Goal: Task Accomplishment & Management: Manage account settings

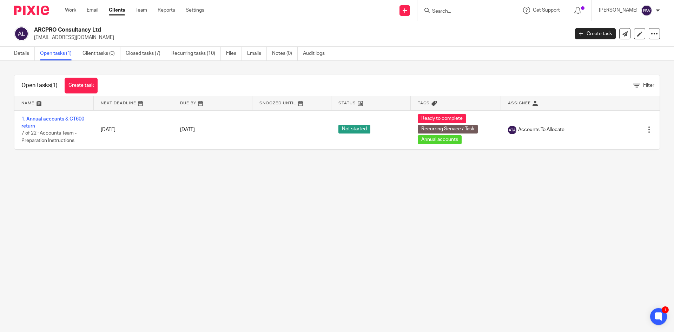
click at [450, 11] on input "Search" at bounding box center [463, 11] width 63 height 6
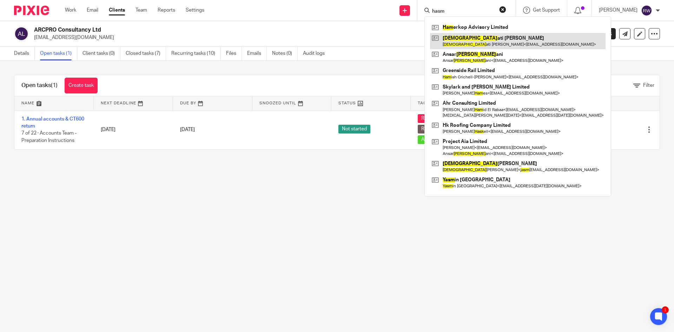
type input "hasm"
click at [467, 39] on link at bounding box center [518, 41] width 176 height 16
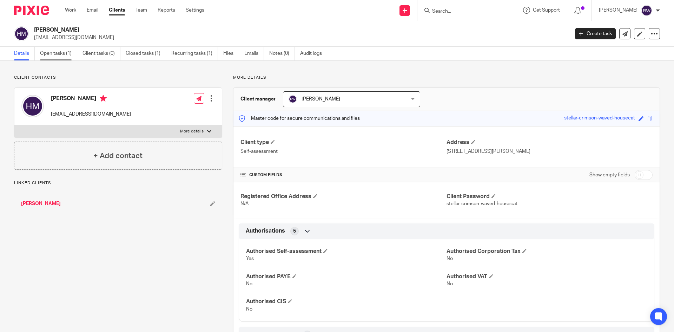
click at [68, 53] on link "Open tasks (1)" at bounding box center [58, 54] width 37 height 14
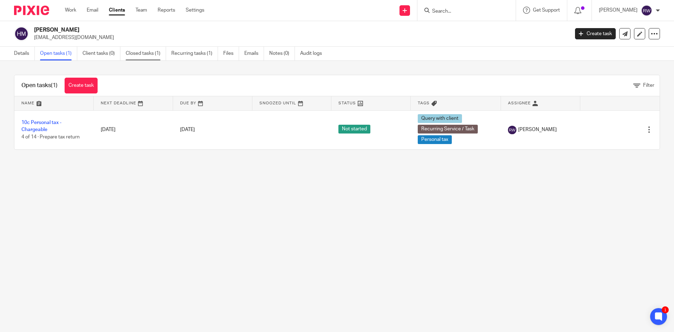
click at [143, 55] on link "Closed tasks (1)" at bounding box center [146, 54] width 40 height 14
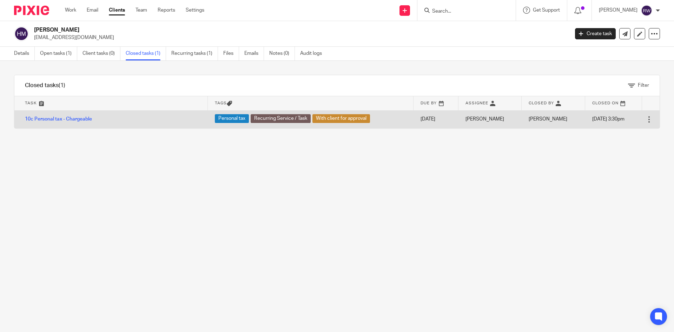
click at [63, 116] on td "10c Personal tax - Chargeable" at bounding box center [111, 119] width 194 height 18
click at [63, 117] on link "10c Personal tax - Chargeable" at bounding box center [58, 119] width 67 height 5
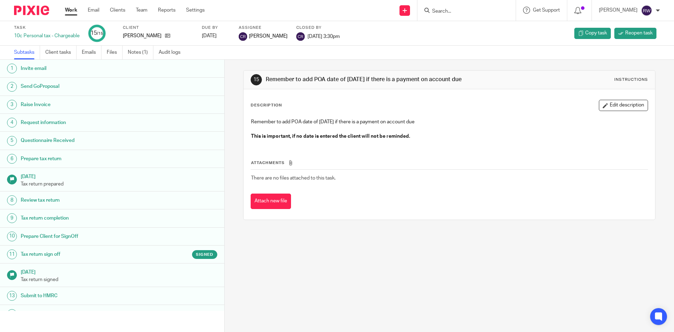
click at [79, 260] on link "11 Tax return sign off Signed" at bounding box center [112, 255] width 224 height 18
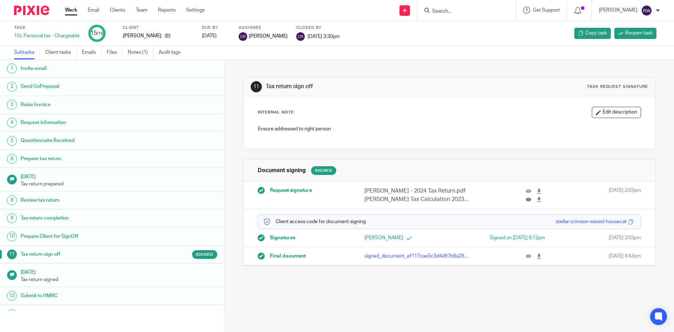
click at [526, 198] on button at bounding box center [531, 199] width 11 height 5
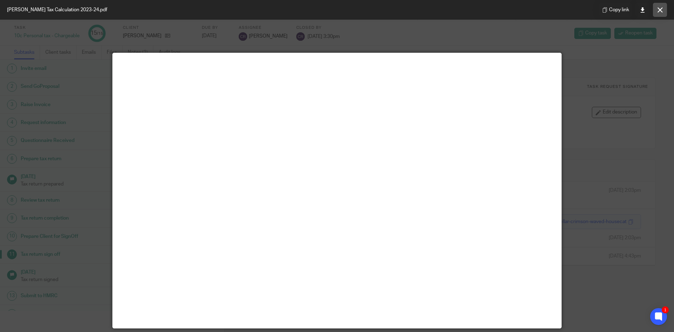
click at [659, 7] on icon at bounding box center [660, 9] width 5 height 5
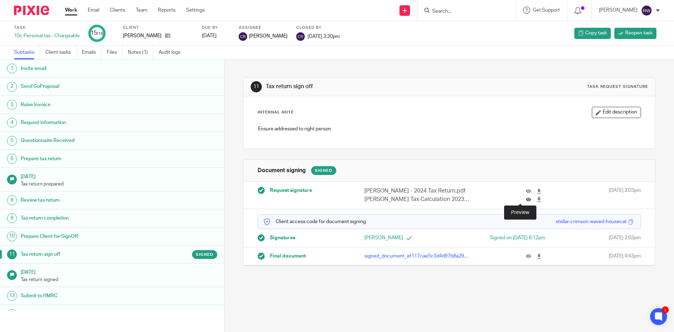
click at [526, 200] on icon at bounding box center [528, 199] width 5 height 5
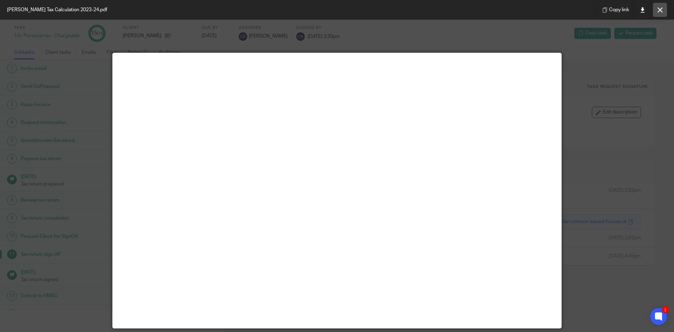
click at [661, 12] on icon at bounding box center [660, 9] width 5 height 5
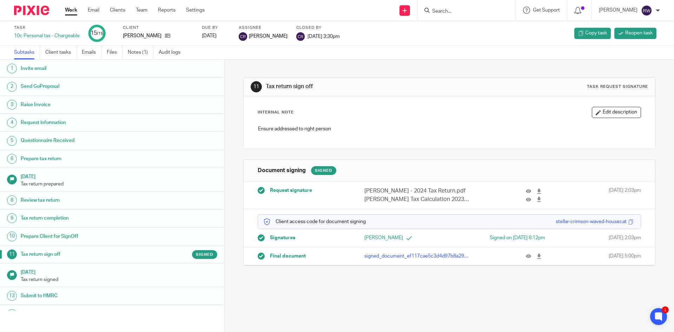
click at [463, 12] on input "Search" at bounding box center [463, 11] width 63 height 6
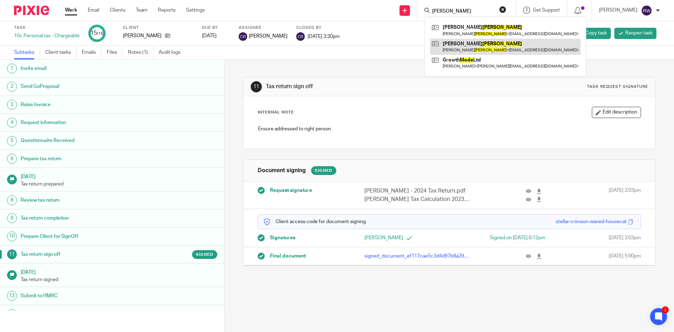
type input "mody"
click at [475, 41] on link at bounding box center [505, 47] width 151 height 16
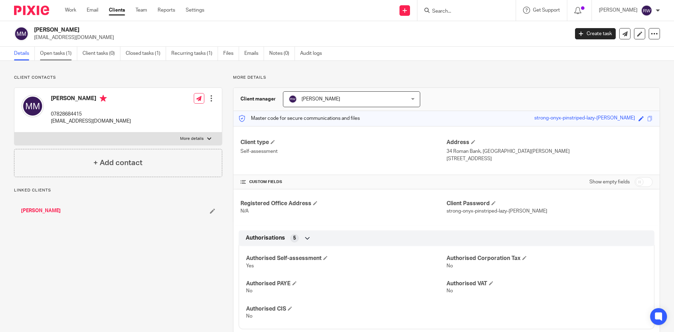
click at [64, 58] on link "Open tasks (1)" at bounding box center [58, 54] width 37 height 14
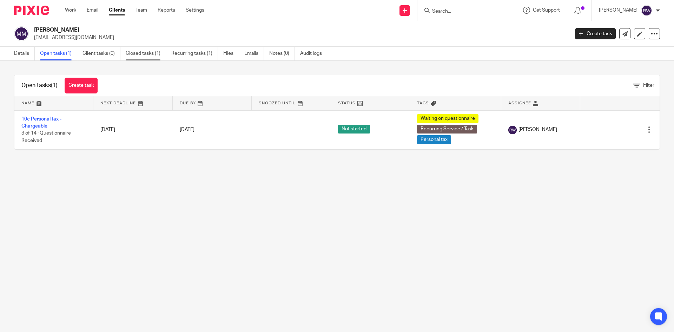
click at [132, 59] on link "Closed tasks (1)" at bounding box center [146, 54] width 40 height 14
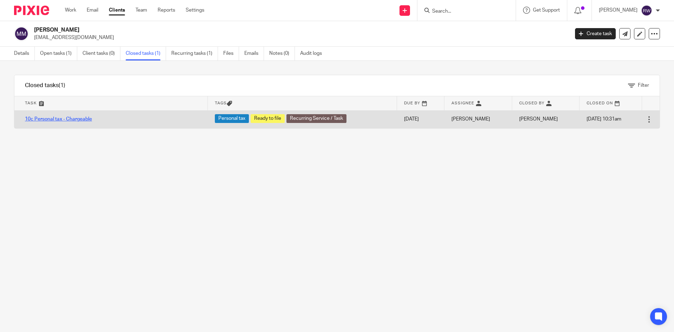
click at [71, 118] on link "10c Personal tax - Chargeable" at bounding box center [58, 119] width 67 height 5
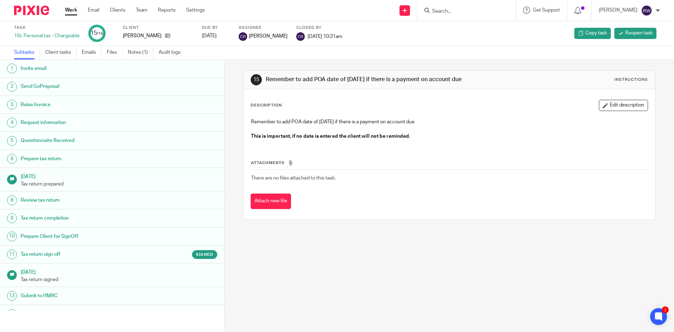
click at [127, 254] on h1 "Tax return sign off" at bounding box center [86, 254] width 131 height 11
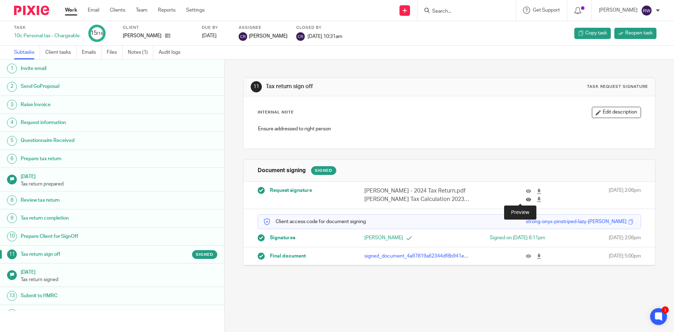
click at [526, 198] on icon at bounding box center [528, 199] width 5 height 5
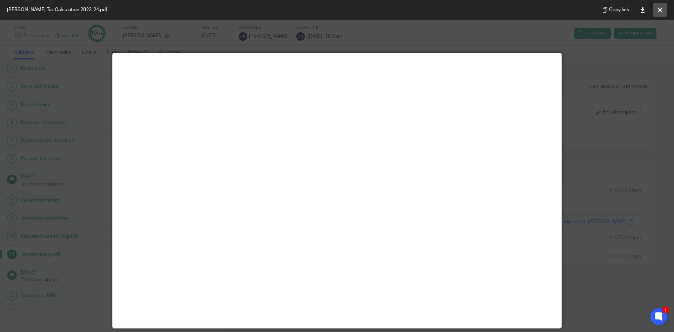
click at [656, 6] on button at bounding box center [660, 10] width 14 height 14
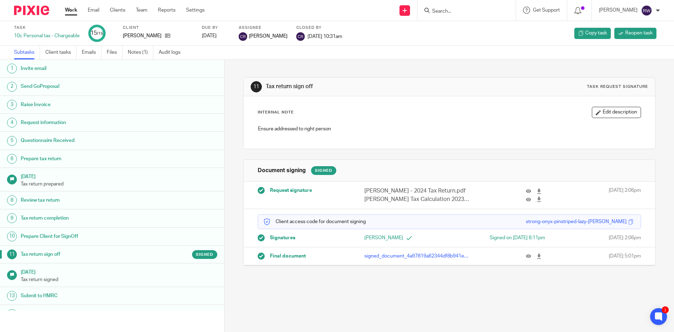
click at [470, 10] on input "Search" at bounding box center [463, 11] width 63 height 6
type input "bell b"
click at [464, 34] on link at bounding box center [489, 30] width 119 height 16
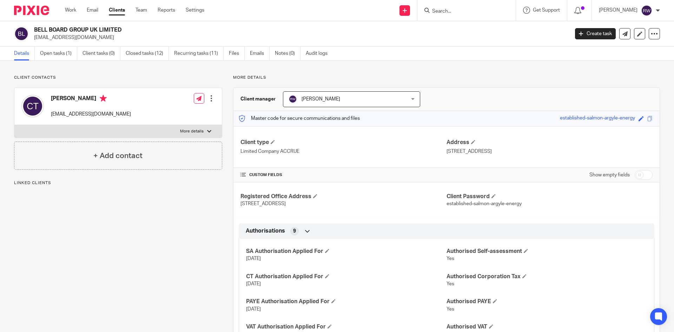
click at [44, 59] on link "Open tasks (1)" at bounding box center [58, 54] width 37 height 14
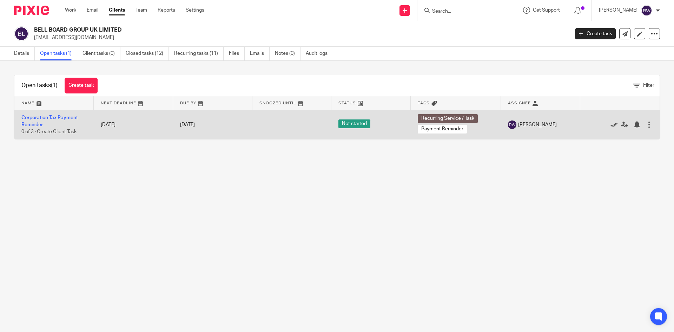
click at [611, 125] on icon at bounding box center [614, 124] width 7 height 7
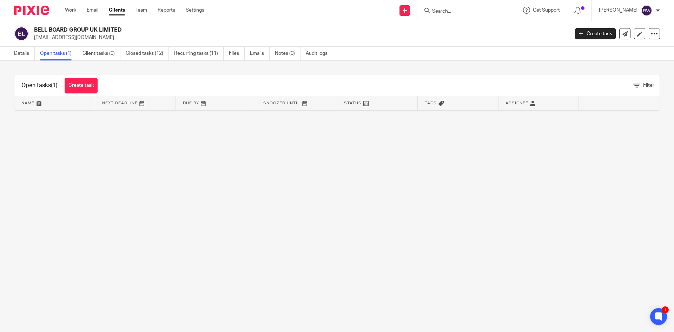
click at [495, 14] on input "Search" at bounding box center [463, 11] width 63 height 6
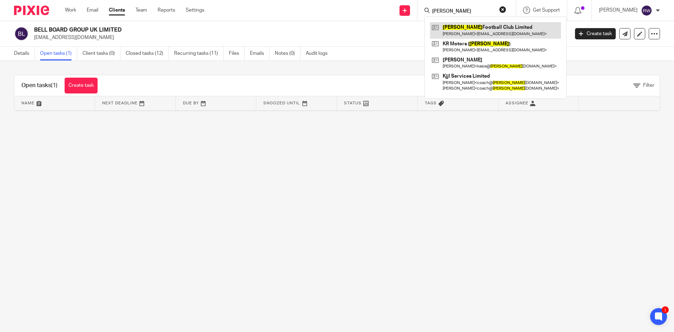
type input "poole"
click at [475, 32] on link at bounding box center [495, 30] width 131 height 16
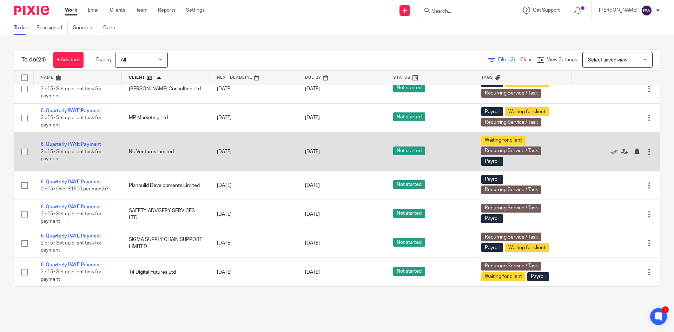
scroll to position [482, 0]
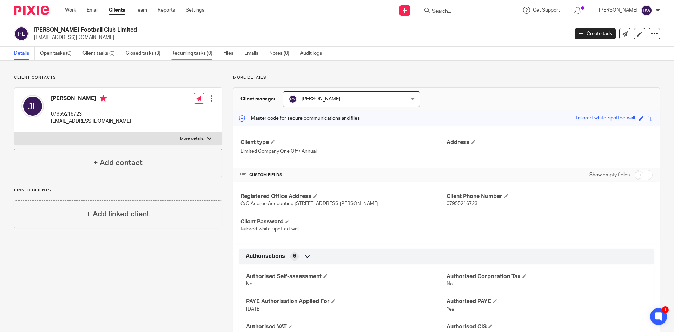
click at [185, 55] on link "Recurring tasks (0)" at bounding box center [194, 54] width 47 height 14
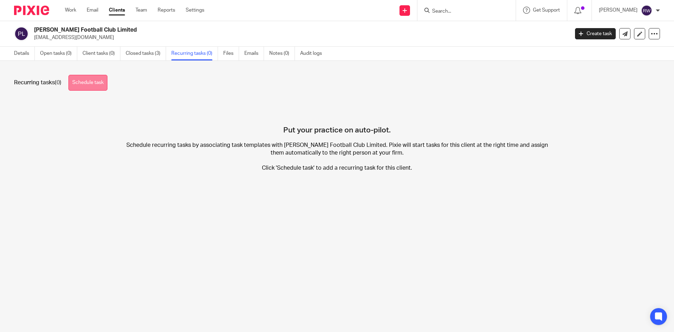
click at [76, 89] on link "Schedule task" at bounding box center [87, 83] width 39 height 16
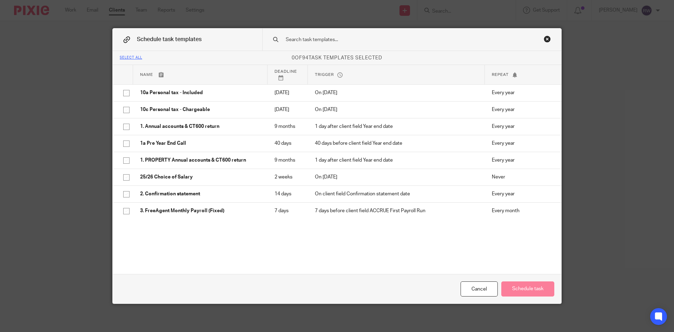
click at [345, 38] on input "text" at bounding box center [400, 40] width 231 height 8
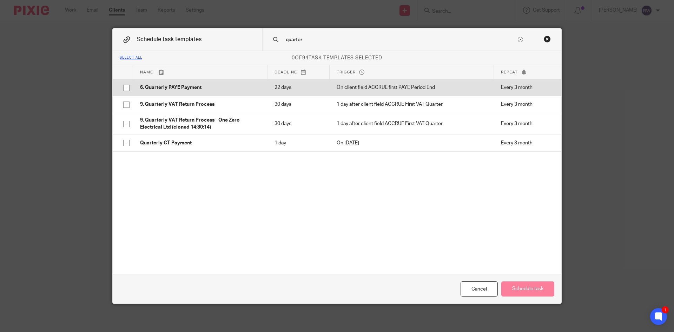
type input "quarter"
click at [195, 90] on p "6. Quarterly PAYE Payment" at bounding box center [200, 87] width 120 height 7
checkbox input "true"
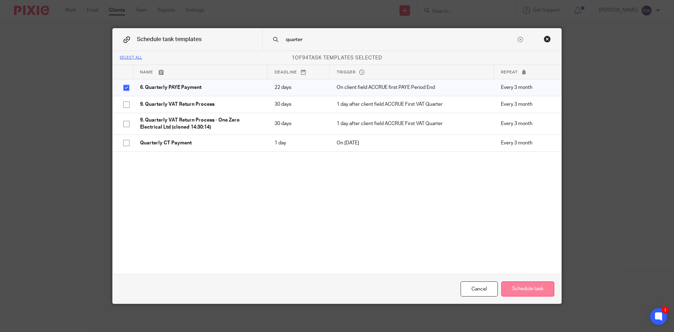
click at [511, 289] on button "Schedule task" at bounding box center [528, 288] width 53 height 15
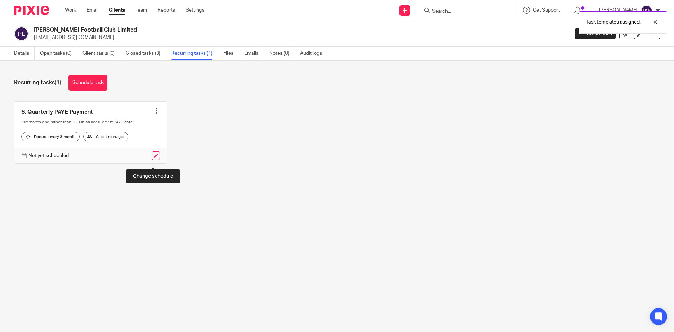
click at [155, 160] on link at bounding box center [156, 155] width 8 height 8
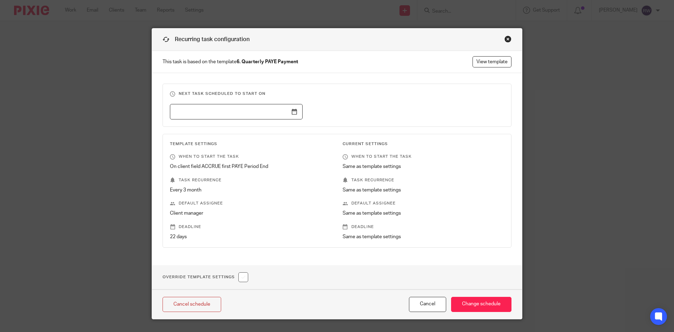
click at [287, 112] on input "text" at bounding box center [236, 112] width 133 height 16
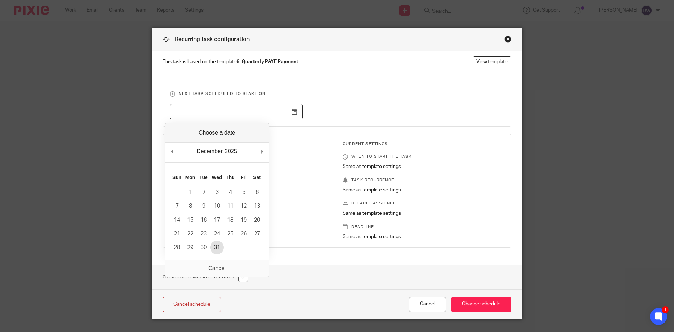
type input "2025-12-31"
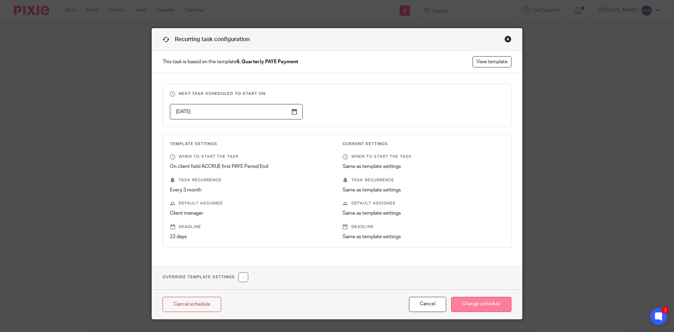
click at [499, 309] on input "Change schedule" at bounding box center [481, 304] width 60 height 15
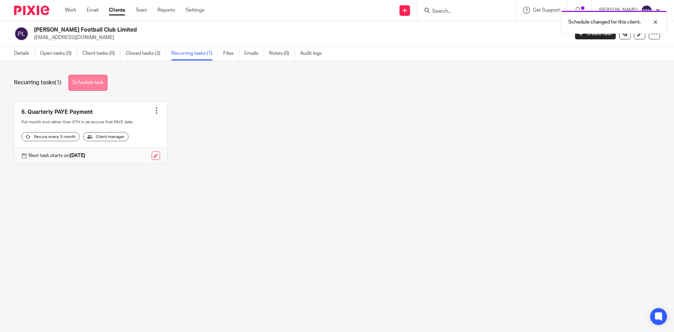
click at [103, 77] on link "Schedule task" at bounding box center [87, 83] width 39 height 16
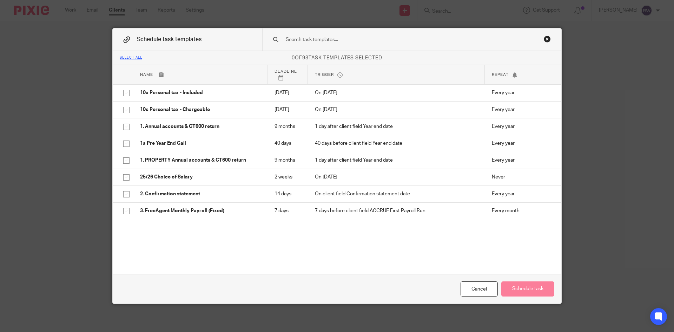
click at [315, 41] on input "text" at bounding box center [400, 40] width 231 height 8
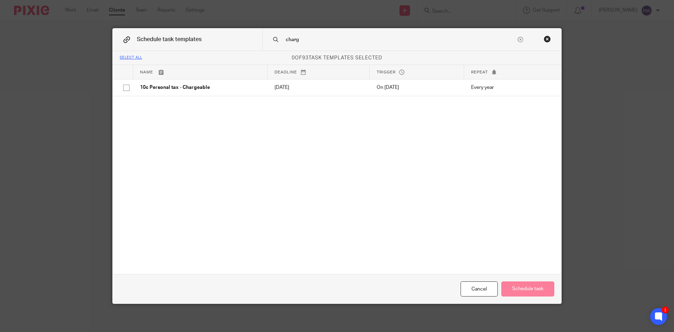
drag, startPoint x: 323, startPoint y: 40, endPoint x: 265, endPoint y: 37, distance: 58.0
click at [265, 37] on div "charg" at bounding box center [411, 39] width 299 height 22
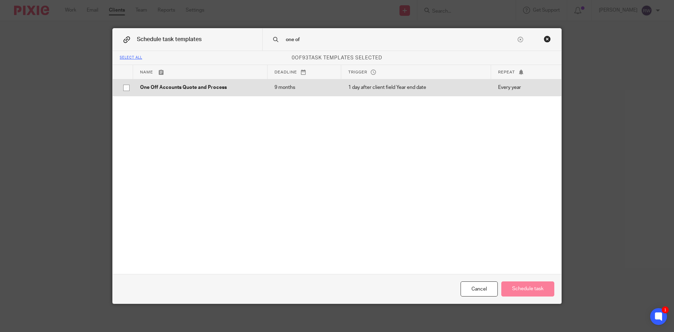
type input "one of"
click at [194, 82] on td "One Off Accounts Quote and Process" at bounding box center [200, 87] width 135 height 17
checkbox input "true"
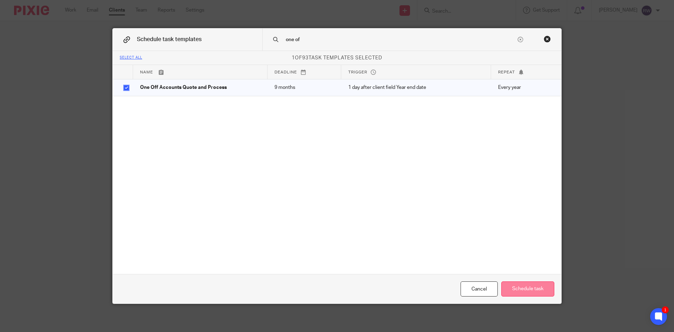
click at [530, 287] on button "Schedule task" at bounding box center [528, 288] width 53 height 15
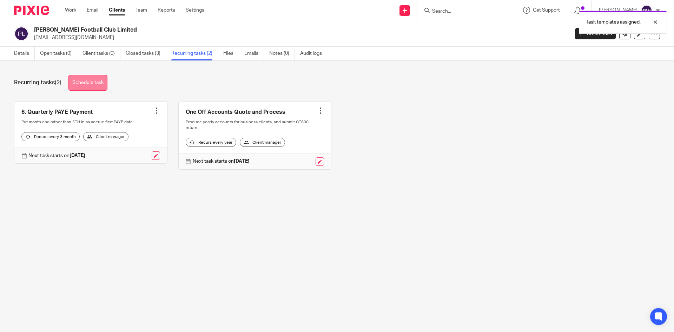
click at [107, 80] on link "Schedule task" at bounding box center [87, 83] width 39 height 16
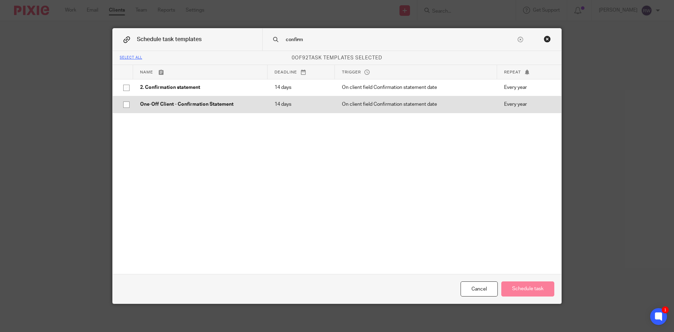
type input "confirm"
click at [214, 108] on p "One-Off Client - Confirmation Statement" at bounding box center [200, 104] width 120 height 7
checkbox input "true"
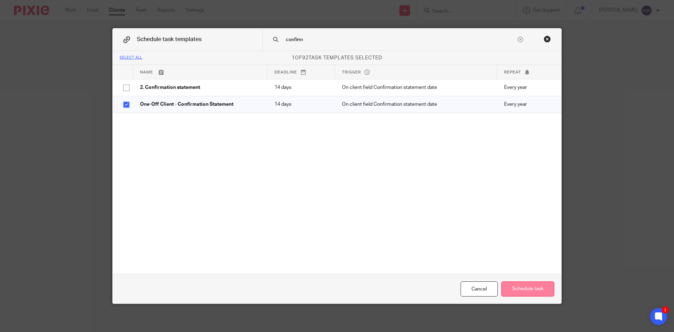
click at [544, 288] on button "Schedule task" at bounding box center [528, 288] width 53 height 15
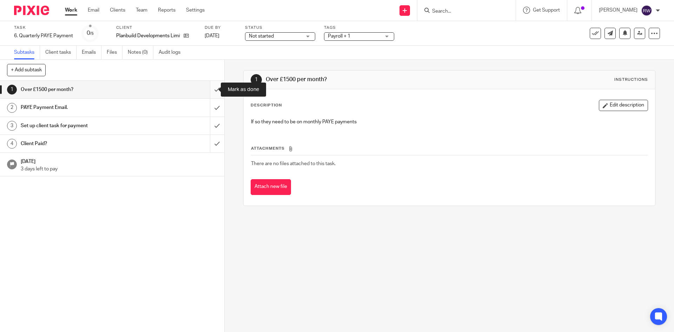
click at [212, 89] on input "submit" at bounding box center [112, 90] width 224 height 18
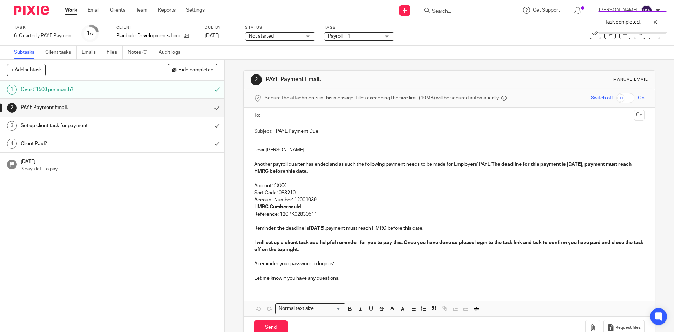
click at [236, 36] on link "[DATE]" at bounding box center [221, 35] width 32 height 7
click at [161, 107] on div "PAYE Payment Email." at bounding box center [112, 107] width 182 height 11
drag, startPoint x: 263, startPoint y: 150, endPoint x: 241, endPoint y: 150, distance: 21.4
click at [243, 150] on div "2 PAYE Payment Email. Manual email Secure the attachments in this message. File…" at bounding box center [449, 204] width 412 height 269
click at [285, 151] on p "Hi Joshua" at bounding box center [449, 149] width 390 height 7
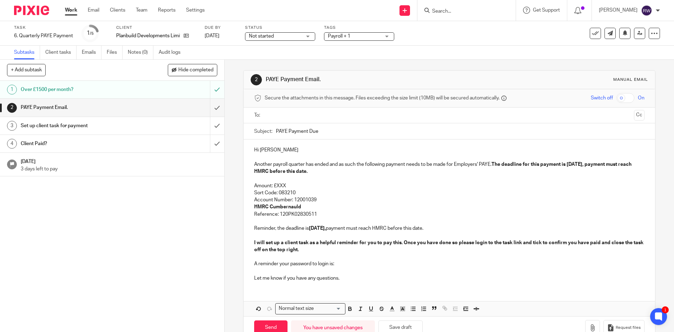
click at [288, 112] on input "text" at bounding box center [449, 115] width 364 height 8
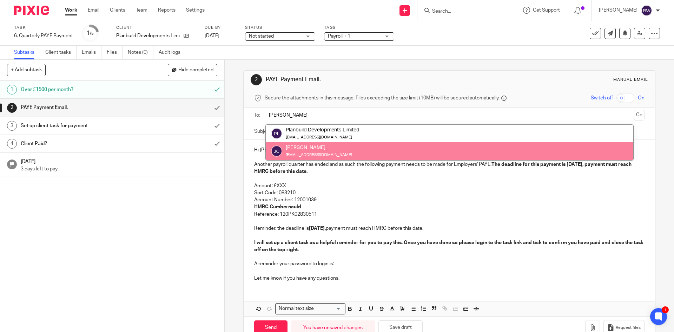
type input "josh"
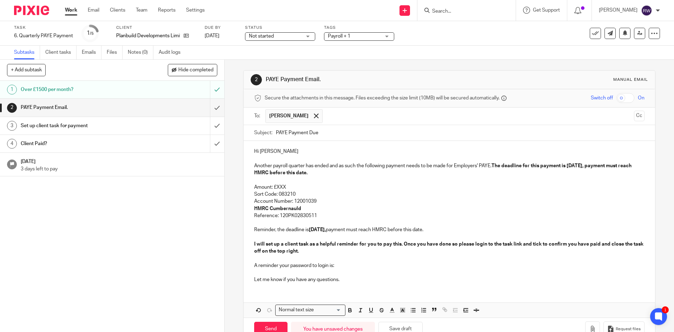
click at [273, 131] on div "Subject: PAYE Payment Due" at bounding box center [449, 133] width 390 height 16
click at [276, 131] on input "PAYE Payment Due" at bounding box center [460, 133] width 368 height 16
click at [276, 135] on input "PAYE Payment Due" at bounding box center [460, 133] width 368 height 16
paste input "Planbuild Developments Limited"
type input "Planbuild Developments Limited - PAYE Payment Due"
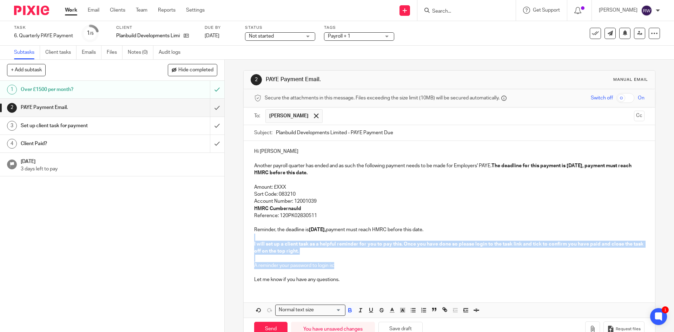
drag, startPoint x: 347, startPoint y: 268, endPoint x: 232, endPoint y: 236, distance: 119.7
click at [228, 237] on div "2 PAYE Payment Email. Manual email Secure the attachments in this message. File…" at bounding box center [450, 196] width 450 height 272
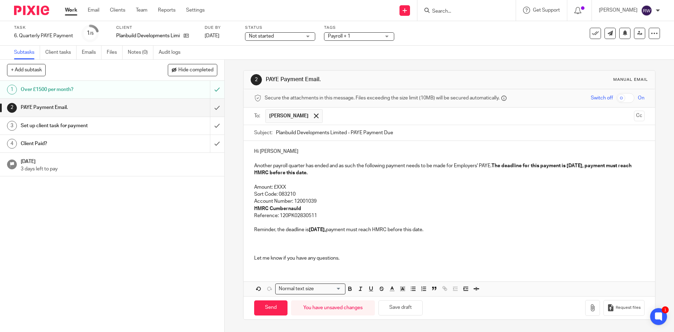
click at [283, 242] on p at bounding box center [449, 244] width 390 height 7
click at [293, 188] on p "Amount: £XXX" at bounding box center [449, 187] width 390 height 7
click at [273, 303] on input "Send" at bounding box center [270, 307] width 33 height 15
type input "Sent"
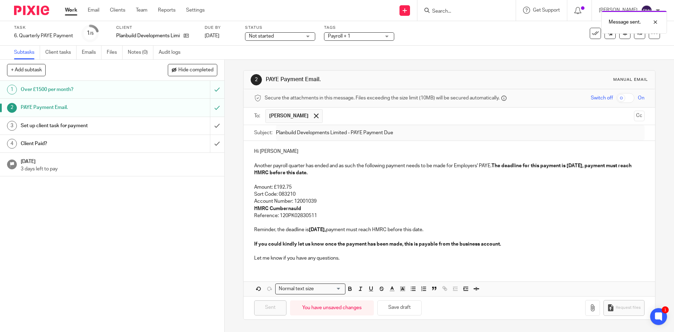
click at [370, 38] on span "Payroll + 1" at bounding box center [354, 36] width 53 height 7
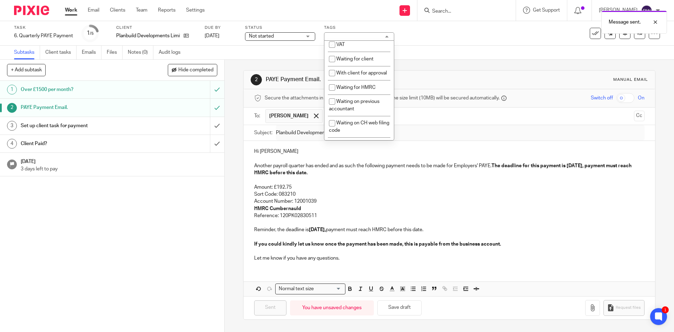
scroll to position [378, 0]
click at [365, 69] on li "Waiting for client" at bounding box center [360, 62] width 70 height 14
checkbox input "true"
click at [456, 52] on div "Subtasks Client tasks Emails Files Notes (0) Audit logs" at bounding box center [337, 53] width 674 height 14
